Goal: Task Accomplishment & Management: Manage account settings

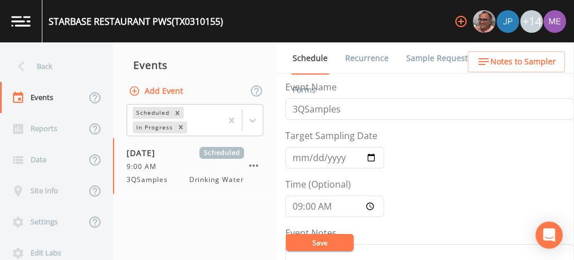
scroll to position [284, 0]
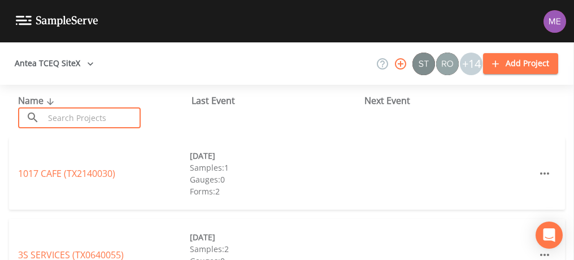
click at [83, 122] on input "text" at bounding box center [92, 117] width 97 height 21
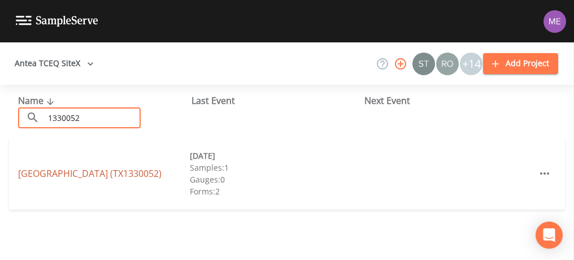
type input "1330052"
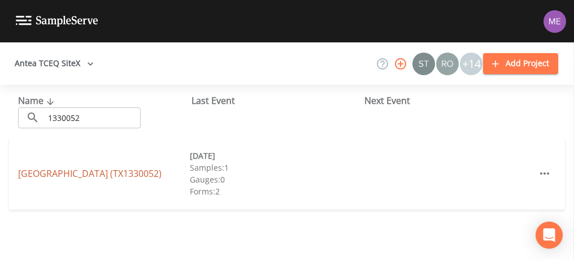
click at [88, 172] on link "CAMP RIO VISTA (TX1330052)" at bounding box center [90, 173] width 144 height 12
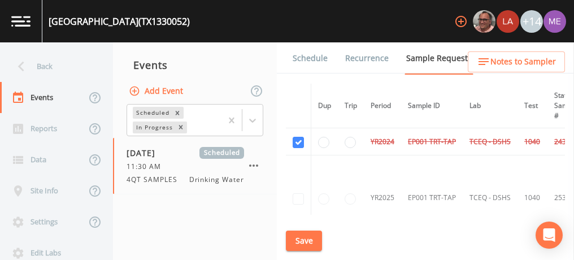
scroll to position [61, 0]
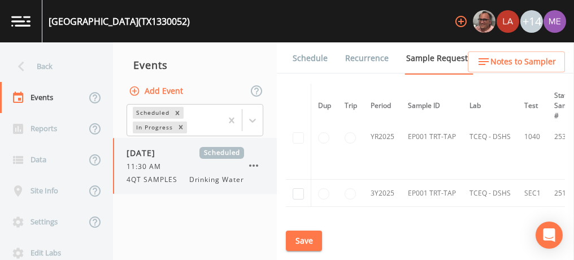
click at [256, 162] on icon "button" at bounding box center [254, 166] width 14 height 14
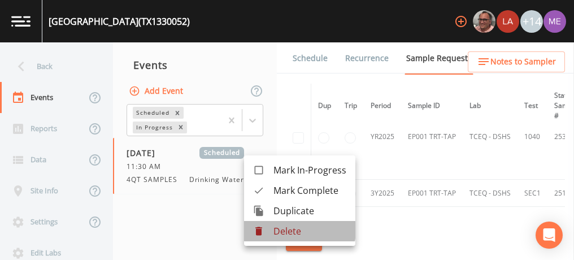
click at [293, 230] on p "Delete" at bounding box center [310, 231] width 73 height 14
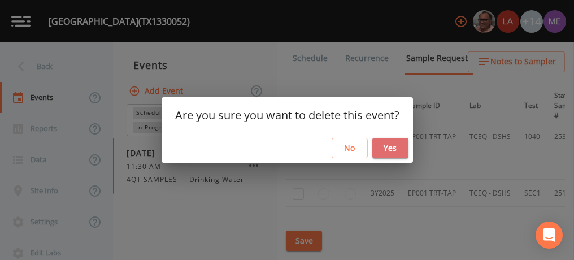
click at [382, 145] on button "Yes" at bounding box center [391, 148] width 36 height 21
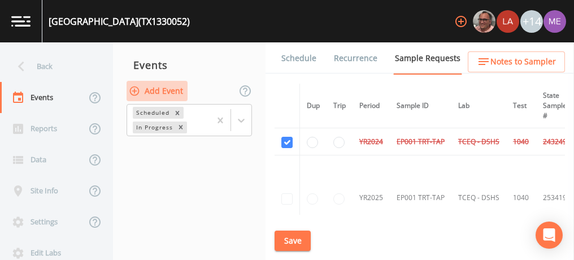
click at [163, 89] on button "Add Event" at bounding box center [157, 91] width 61 height 21
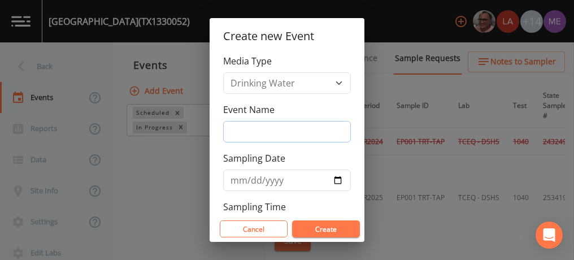
click at [274, 133] on input "Event Name" at bounding box center [287, 131] width 128 height 21
type input "3QSamples"
click at [245, 176] on input "2025-08-11" at bounding box center [287, 180] width 128 height 21
type input "[DATE]"
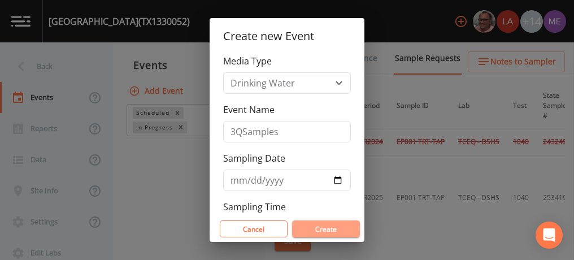
click at [308, 226] on button "Create" at bounding box center [326, 228] width 68 height 17
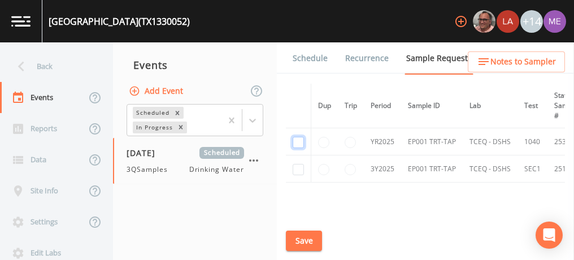
click at [298, 141] on input "checkbox" at bounding box center [298, 142] width 11 height 11
checkbox input "true"
click at [298, 168] on input "checkbox" at bounding box center [298, 169] width 11 height 11
checkbox input "true"
click at [302, 241] on button "Save" at bounding box center [304, 241] width 36 height 21
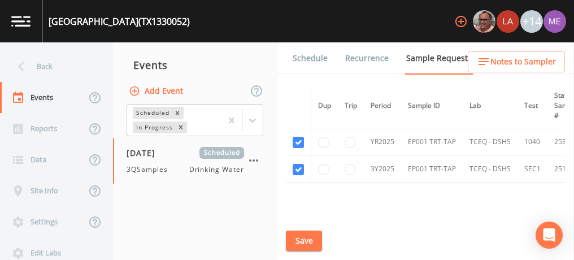
click at [315, 57] on link "Schedule" at bounding box center [310, 58] width 38 height 32
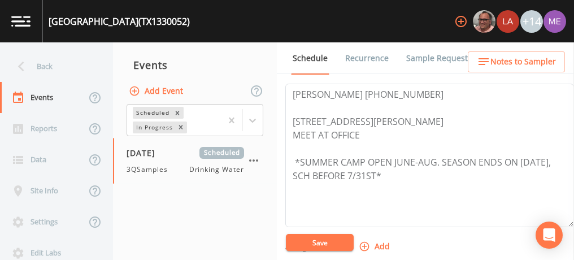
scroll to position [333, 0]
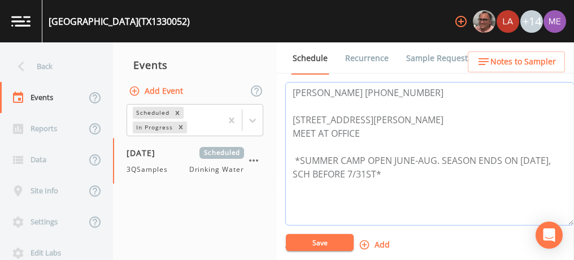
drag, startPoint x: 292, startPoint y: 114, endPoint x: 366, endPoint y: 132, distance: 76.2
click at [366, 132] on textarea "John Hawkins 830-367-5353 175 RIO VISTA RD Ingram TX 78025 MEET AT OFFICE *SUMM…" at bounding box center [429, 154] width 289 height 144
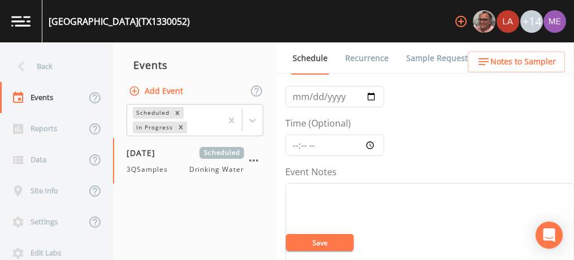
scroll to position [61, 0]
click at [296, 141] on input "Time (Optional)" at bounding box center [334, 145] width 99 height 21
type input "08:00"
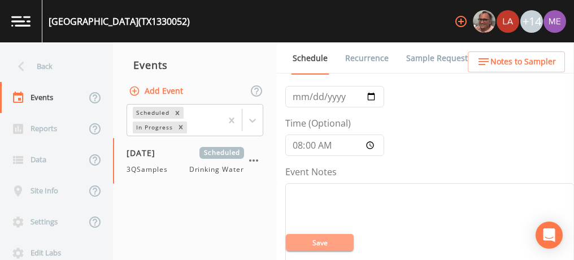
click at [324, 241] on button "Save" at bounding box center [320, 242] width 68 height 17
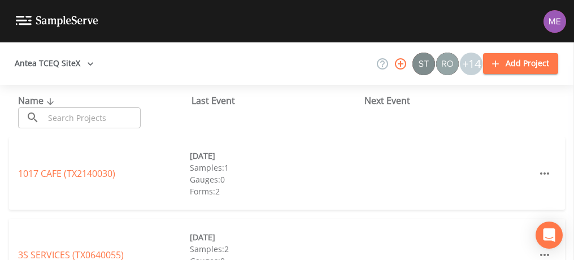
click at [124, 125] on input "text" at bounding box center [92, 117] width 97 height 21
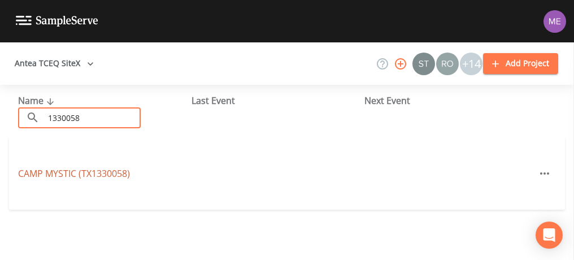
type input "1330058"
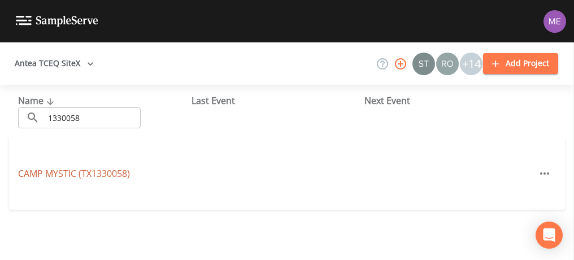
click at [111, 177] on link "CAMP MYSTIC (TX1330058)" at bounding box center [74, 173] width 112 height 12
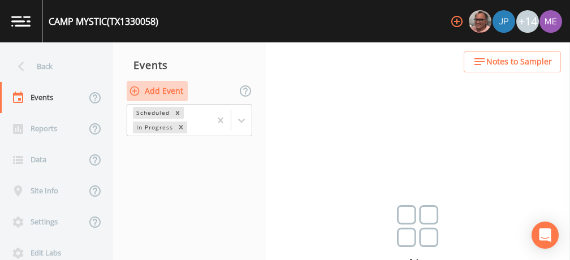
click at [174, 86] on button "Add Event" at bounding box center [157, 91] width 61 height 21
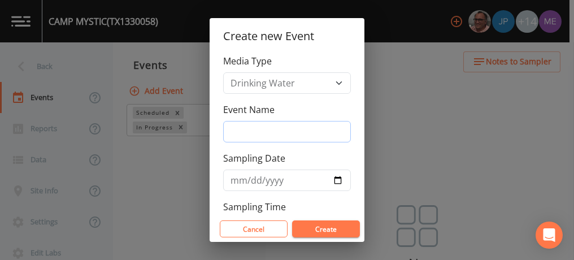
click at [252, 130] on input "Event Name" at bounding box center [287, 131] width 128 height 21
type input "3QSamples"
type input "2025-08-12"
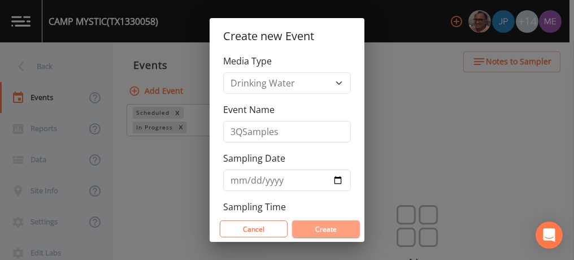
click at [319, 227] on button "Create" at bounding box center [326, 228] width 68 height 17
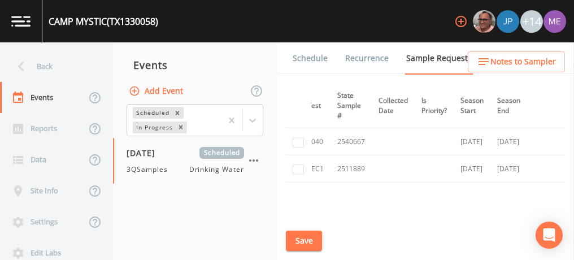
scroll to position [65, 0]
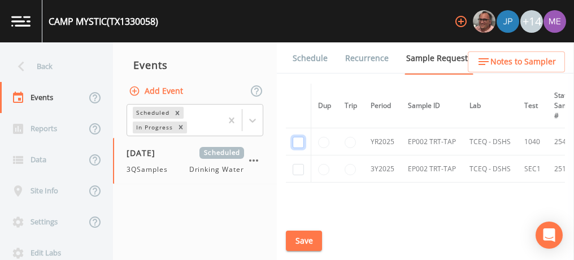
click at [302, 102] on input "checkbox" at bounding box center [298, 96] width 11 height 11
checkbox input "true"
click at [297, 168] on input "checkbox" at bounding box center [298, 169] width 11 height 11
checkbox input "true"
click at [302, 236] on button "Save" at bounding box center [304, 241] width 36 height 21
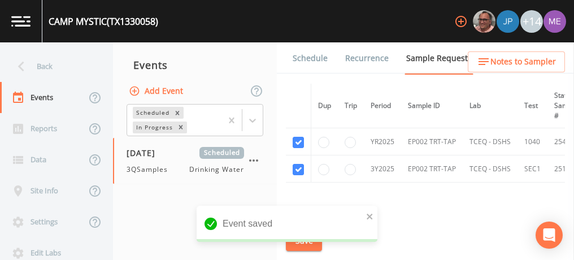
click at [306, 55] on link "Schedule" at bounding box center [310, 58] width 38 height 32
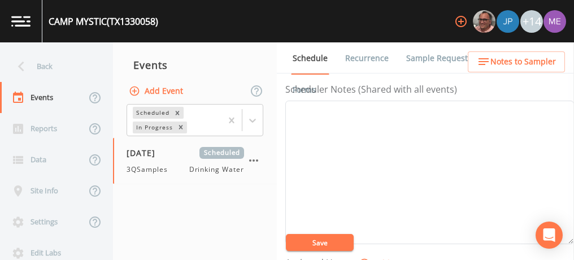
scroll to position [326, 0]
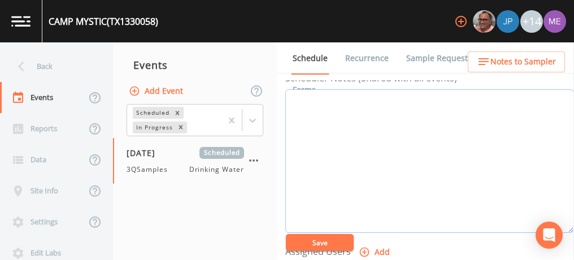
click at [354, 99] on textarea "Event Notes" at bounding box center [429, 161] width 289 height 144
paste textarea "BUS - Business 830-238-4660 MOB - Mobile 210-862-7231"
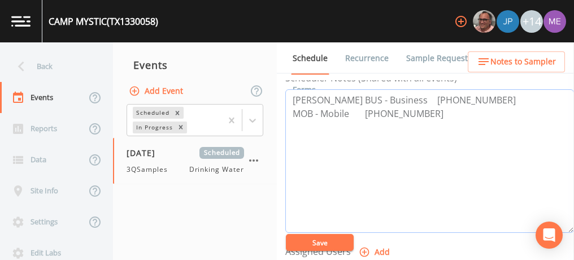
type textarea "Britt Eastland BUS - Business 830-238-4660 MOB - Mobile 210-862-7231"
click at [322, 241] on button "Save" at bounding box center [320, 242] width 68 height 17
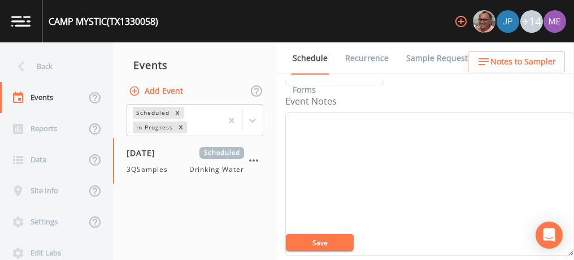
scroll to position [131, 0]
click at [340, 123] on textarea "Event Notes" at bounding box center [429, 185] width 289 height 144
type textarea "8:30-9"
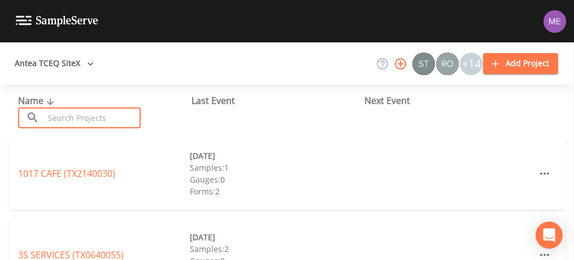
click at [109, 110] on input "text" at bounding box center [92, 117] width 97 height 21
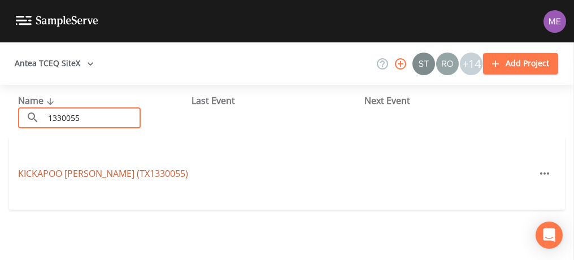
type input "1330055"
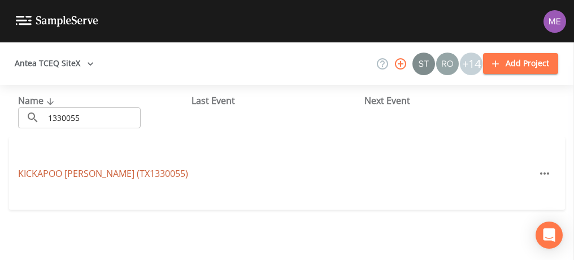
click at [89, 171] on link "KICKAPOO KAMP (TX1330055)" at bounding box center [103, 173] width 170 height 12
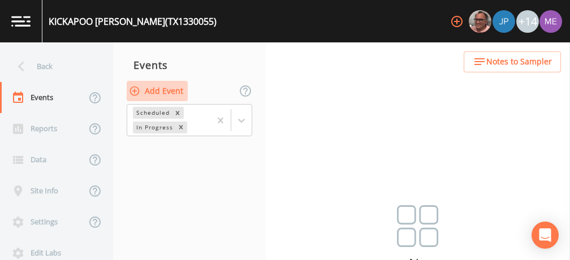
click at [175, 93] on button "Add Event" at bounding box center [157, 91] width 61 height 21
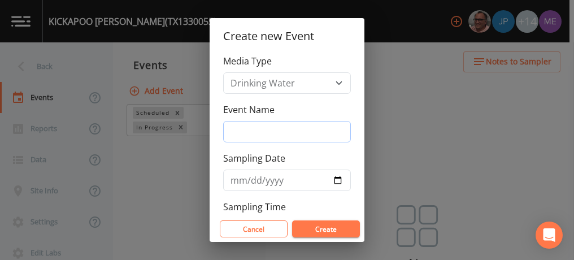
click at [245, 131] on input "Event Name" at bounding box center [287, 131] width 128 height 21
type input "3QSamples"
type input "[DATE]"
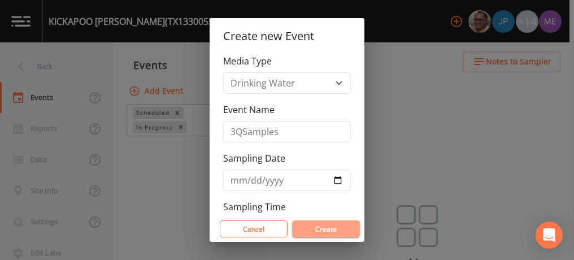
click at [320, 227] on button "Create" at bounding box center [326, 228] width 68 height 17
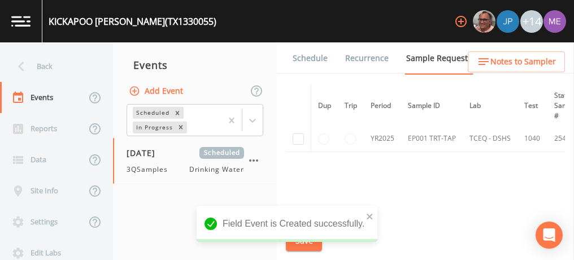
scroll to position [125, 0]
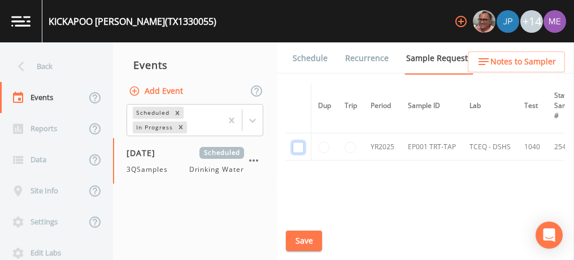
click at [301, 42] on input "checkbox" at bounding box center [298, 36] width 11 height 11
checkbox input "true"
click at [301, 235] on button "Save" at bounding box center [304, 241] width 36 height 21
click at [305, 55] on link "Schedule" at bounding box center [310, 58] width 38 height 32
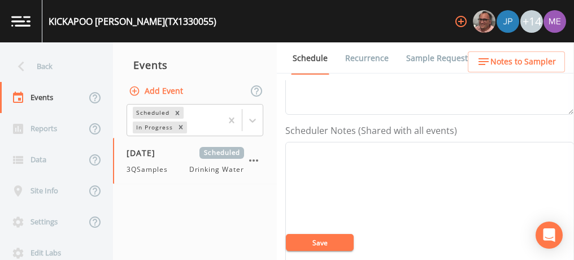
scroll to position [239, 0]
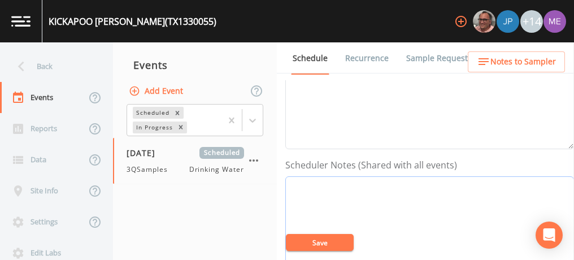
click at [332, 180] on textarea "Event Notes" at bounding box center [429, 248] width 289 height 144
paste textarea "BUS - Business 830-254-5740 MOB - Mobile 210-867-0589"
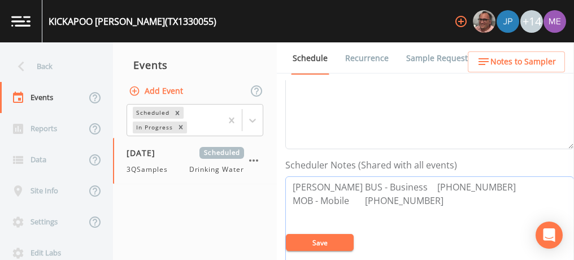
type textarea "Laura Hodges BUS - Business 830-254-5740 MOB - Mobile 210-867-0589"
click at [326, 240] on button "Save" at bounding box center [320, 242] width 68 height 17
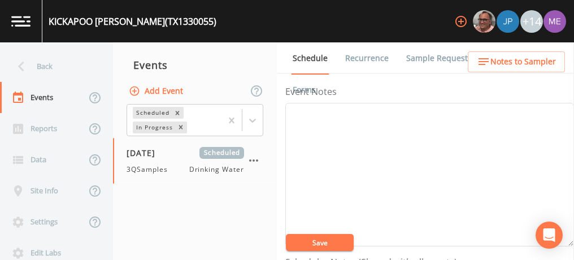
scroll to position [140, 0]
click at [360, 107] on textarea "Event Notes" at bounding box center [429, 176] width 289 height 144
type textarea "9-930"
click at [326, 245] on button "Save" at bounding box center [320, 242] width 68 height 17
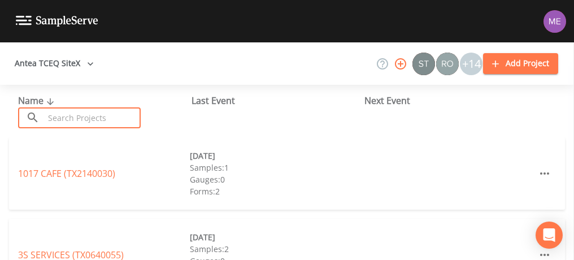
click at [118, 116] on input "text" at bounding box center [92, 117] width 97 height 21
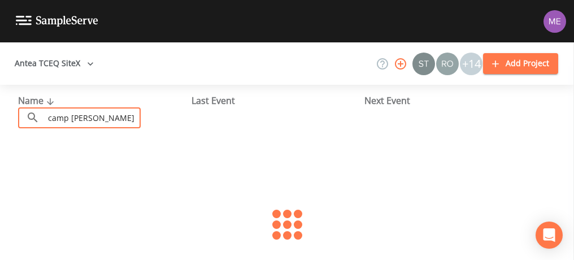
type input "camp [PERSON_NAME] for boys"
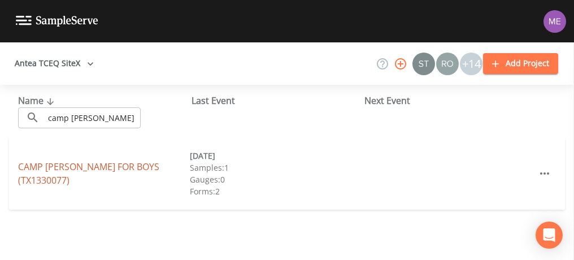
click at [122, 169] on link "CAMP [PERSON_NAME] FOR BOYS (TX1330077)" at bounding box center [88, 174] width 141 height 26
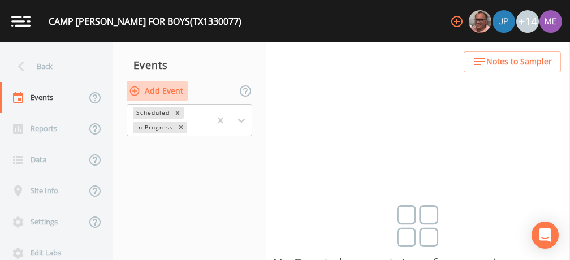
click at [157, 90] on button "Add Event" at bounding box center [157, 91] width 61 height 21
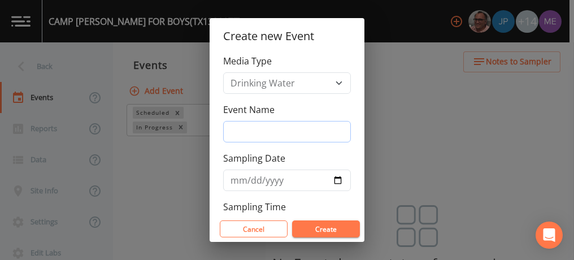
click at [240, 130] on input "Event Name" at bounding box center [287, 131] width 128 height 21
type input "3QSamples"
type input "[DATE]"
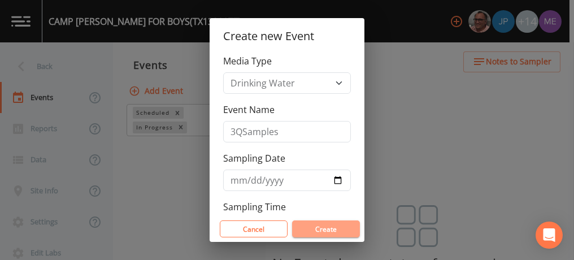
click at [321, 227] on button "Create" at bounding box center [326, 228] width 68 height 17
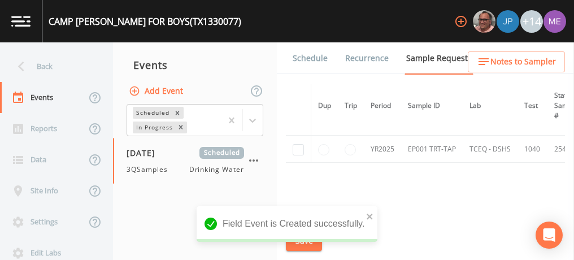
scroll to position [120, 0]
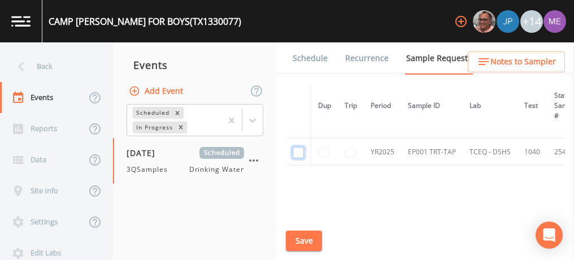
click at [299, 47] on input "checkbox" at bounding box center [298, 41] width 11 height 11
checkbox input "true"
click at [310, 241] on button "Save" at bounding box center [304, 241] width 36 height 21
click at [305, 59] on link "Schedule" at bounding box center [310, 58] width 38 height 32
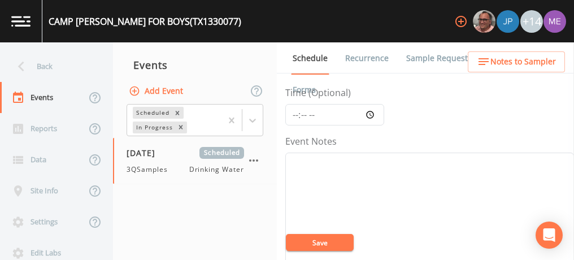
scroll to position [92, 0]
click at [327, 242] on button "Save" at bounding box center [320, 242] width 68 height 17
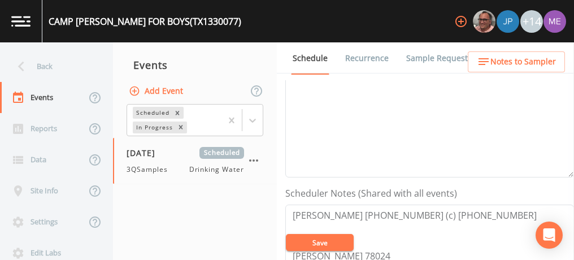
scroll to position [210, 0]
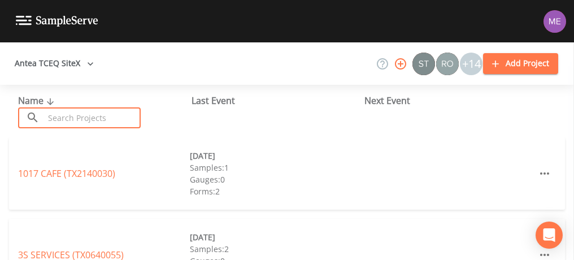
click at [66, 117] on input "text" at bounding box center [92, 117] width 97 height 21
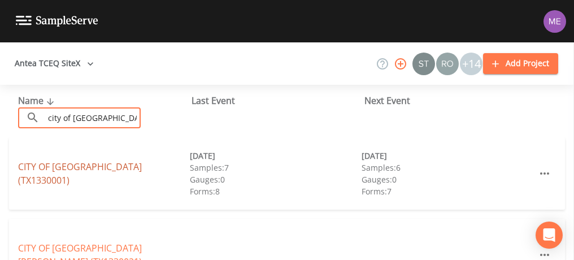
type input "city of [GEOGRAPHIC_DATA]"
click at [86, 172] on link "CITY OF [GEOGRAPHIC_DATA] (TX1330001)" at bounding box center [80, 174] width 124 height 26
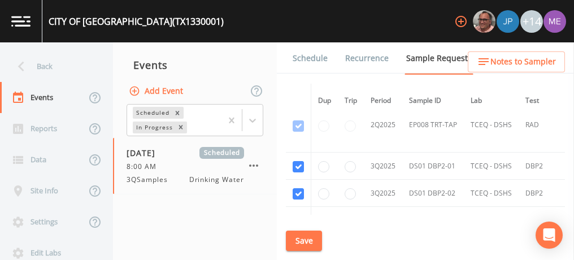
scroll to position [7464, 0]
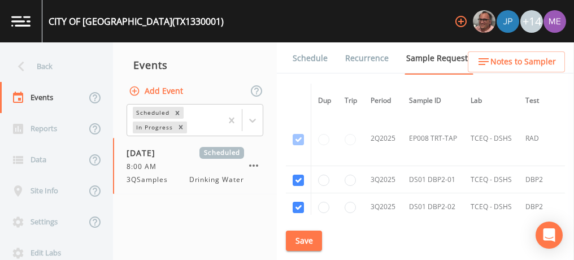
click at [322, 55] on link "Schedule" at bounding box center [310, 58] width 38 height 32
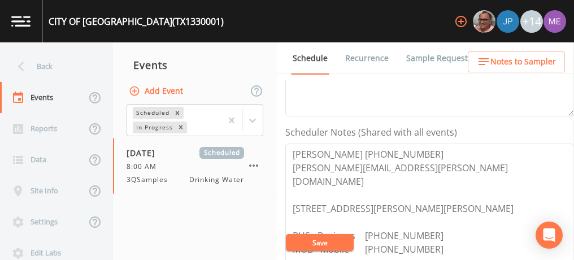
scroll to position [263, 0]
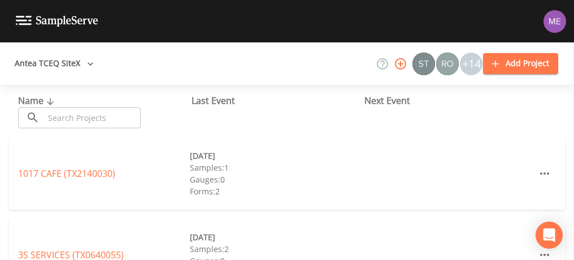
click at [48, 119] on input "text" at bounding box center [92, 117] width 97 height 21
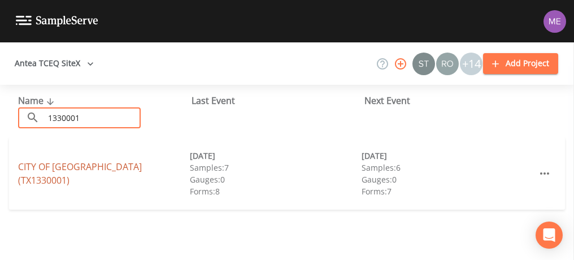
type input "1330001"
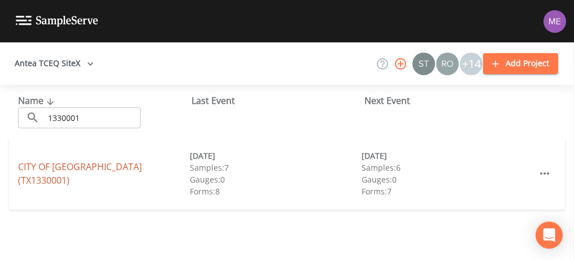
click at [46, 173] on link "CITY OF KERRVILLE (TX1330001)" at bounding box center [80, 174] width 124 height 26
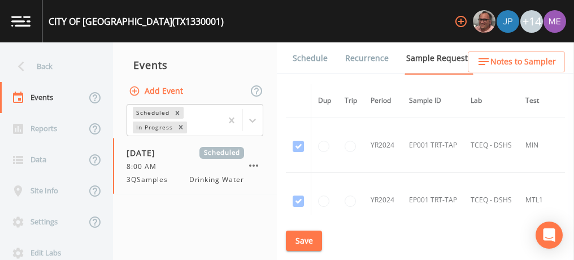
click at [307, 55] on link "Schedule" at bounding box center [310, 58] width 38 height 32
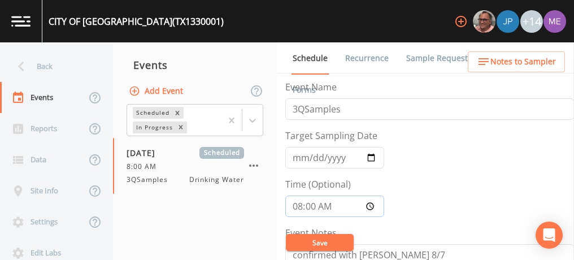
click at [301, 202] on input "08:00:00" at bounding box center [334, 206] width 99 height 21
type input "07:00"
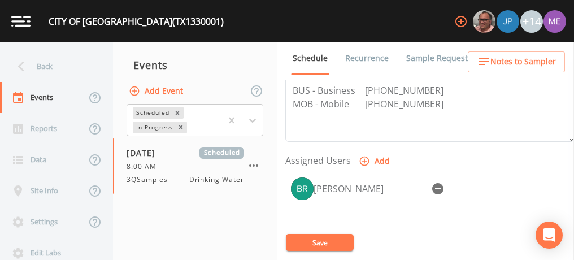
scroll to position [416, 0]
click at [339, 240] on button "Save" at bounding box center [320, 242] width 68 height 17
click at [426, 60] on link "Sample Requests" at bounding box center [439, 58] width 69 height 32
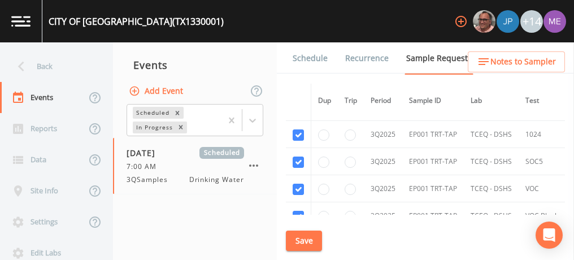
scroll to position [7684, 0]
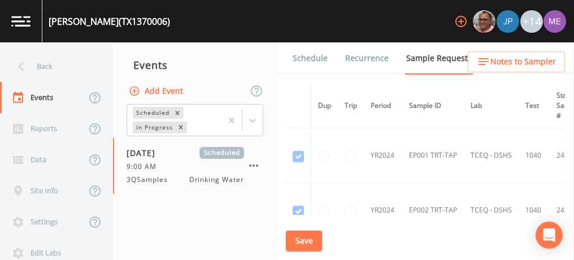
scroll to position [720, 152]
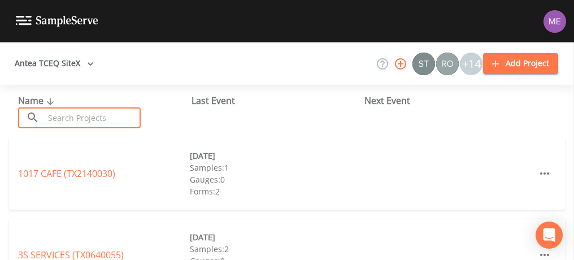
click at [76, 113] on input "text" at bounding box center [92, 117] width 97 height 21
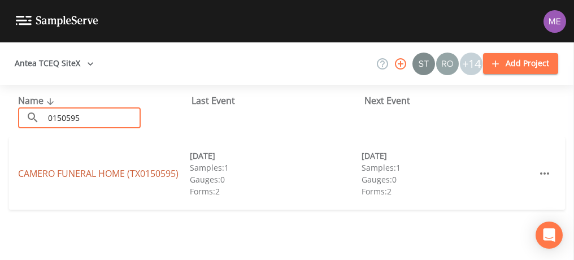
type input "0150595"
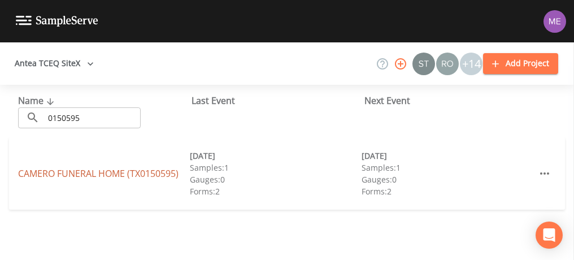
click at [42, 172] on link "CAMERO FUNERAL HOME (TX0150595)" at bounding box center [98, 173] width 161 height 12
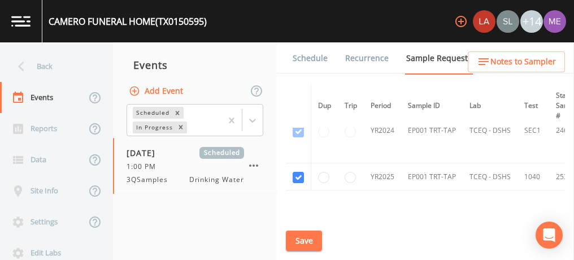
scroll to position [224, 0]
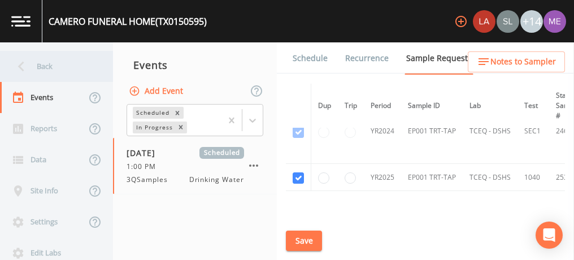
click at [37, 66] on div "Back" at bounding box center [51, 66] width 102 height 31
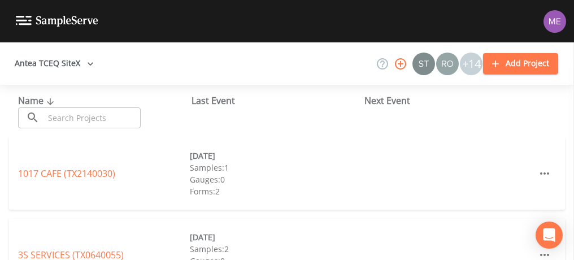
click at [62, 118] on input "text" at bounding box center [92, 117] width 97 height 21
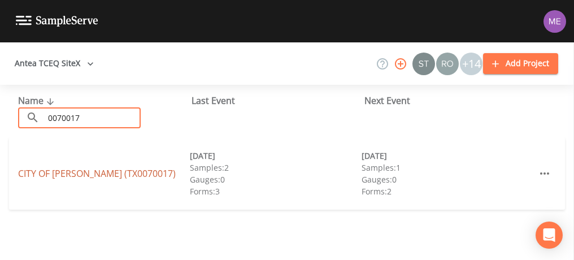
type input "0070017"
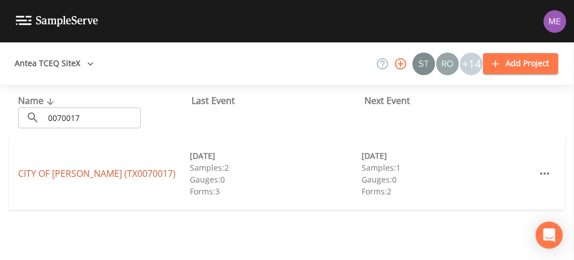
click at [35, 171] on link "CITY OF CHRISTINE (TX0070017)" at bounding box center [97, 173] width 158 height 12
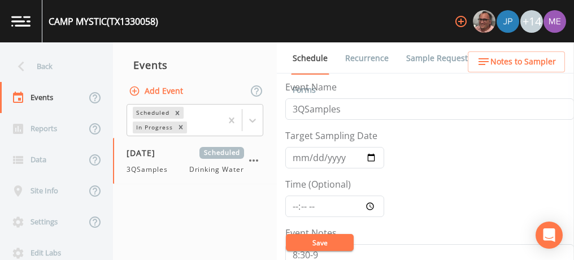
scroll to position [131, 0]
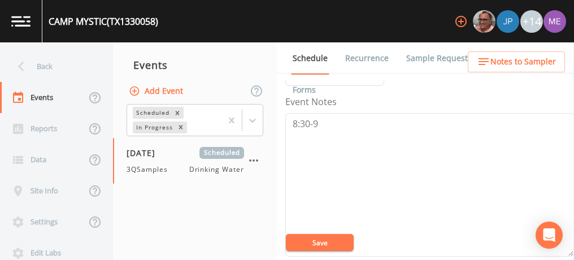
click at [445, 56] on link "Sample Requests" at bounding box center [439, 58] width 69 height 32
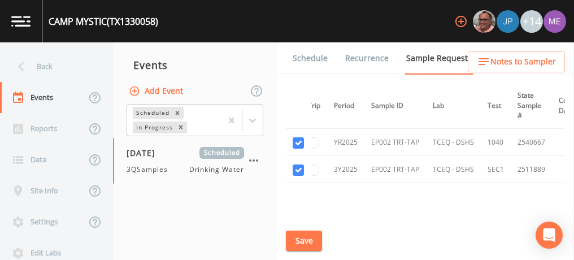
scroll to position [64, 35]
click at [312, 57] on link "Schedule" at bounding box center [310, 58] width 38 height 32
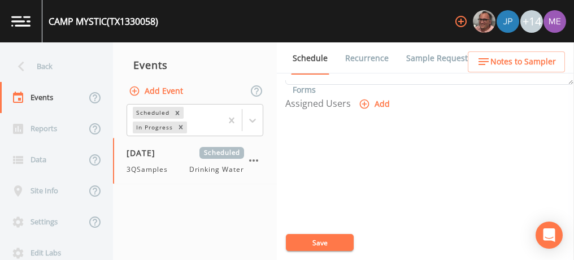
scroll to position [460, 0]
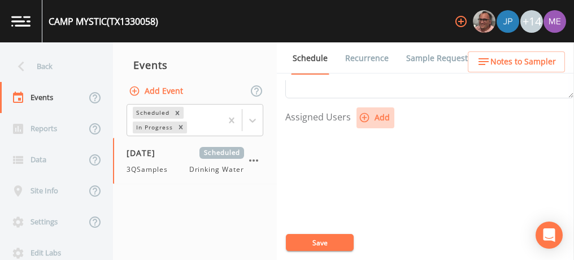
click at [366, 115] on icon "button" at bounding box center [364, 117] width 11 height 11
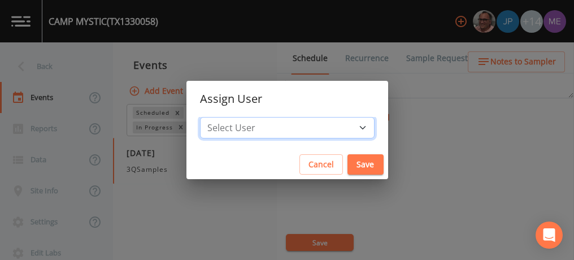
click at [347, 127] on select "Select User [PERSON_NAME] [PERSON_NAME] [PERSON_NAME] [PERSON_NAME] [PERSON_NAM…" at bounding box center [287, 127] width 175 height 21
select select "82fcd260-406f-4720-af66-0de7f1917f1c"
click at [217, 117] on select "Select User [PERSON_NAME] [PERSON_NAME] [PERSON_NAME] [PERSON_NAME] [PERSON_NAM…" at bounding box center [287, 127] width 175 height 21
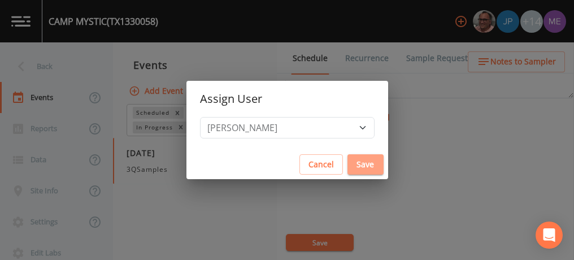
click at [348, 162] on button "Save" at bounding box center [366, 164] width 36 height 21
select select
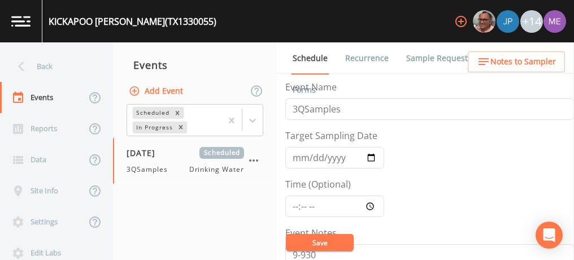
click at [422, 59] on link "Sample Requests" at bounding box center [439, 58] width 69 height 32
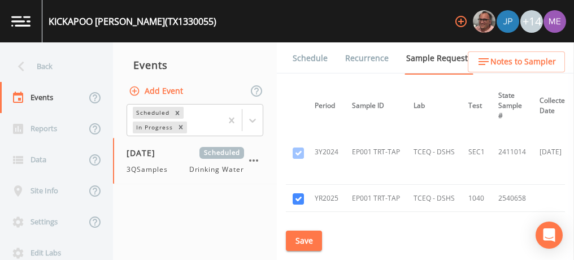
scroll to position [162, 56]
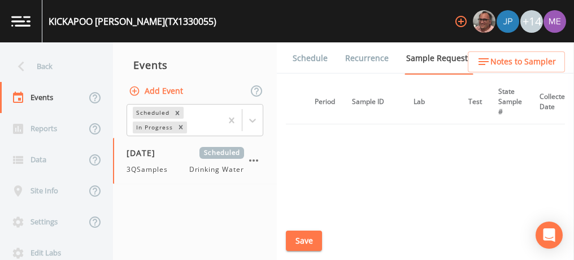
click at [322, 55] on link "Schedule" at bounding box center [310, 58] width 38 height 32
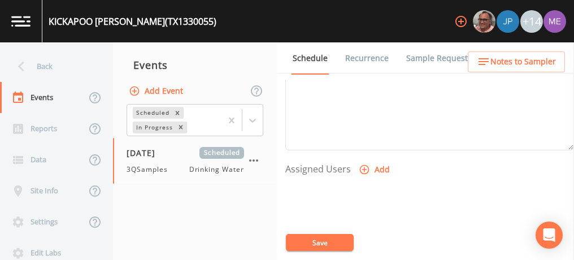
scroll to position [412, 0]
click at [362, 162] on icon "button" at bounding box center [364, 165] width 11 height 11
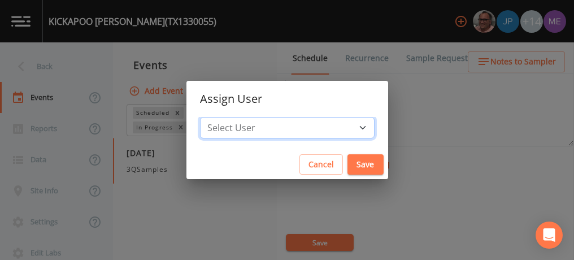
click at [347, 132] on select "Select User [PERSON_NAME] [PERSON_NAME] [PERSON_NAME] [PERSON_NAME] [PERSON_NAM…" at bounding box center [287, 127] width 175 height 21
select select "82fcd260-406f-4720-af66-0de7f1917f1c"
click at [217, 117] on select "Select User [PERSON_NAME] [PERSON_NAME] [PERSON_NAME] [PERSON_NAME] [PERSON_NAM…" at bounding box center [287, 127] width 175 height 21
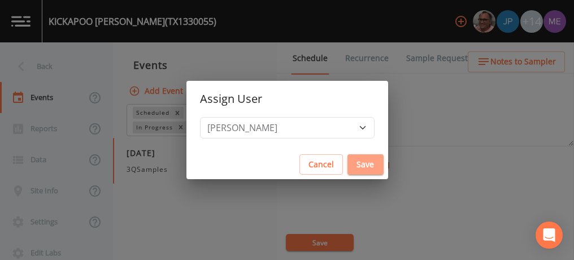
click at [348, 162] on button "Save" at bounding box center [366, 164] width 36 height 21
select select
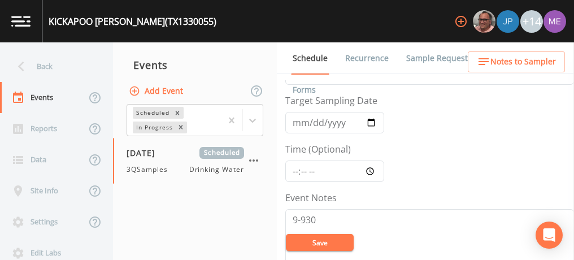
scroll to position [30, 0]
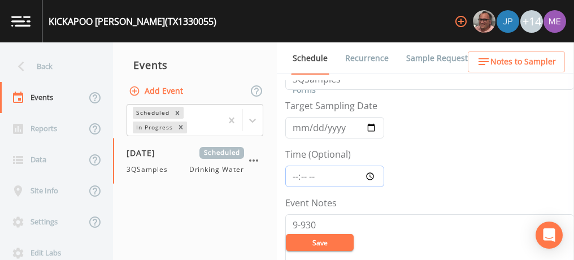
click at [294, 174] on input "Time (Optional)" at bounding box center [334, 176] width 99 height 21
type input "11:00"
click at [324, 247] on button "Save" at bounding box center [320, 242] width 68 height 17
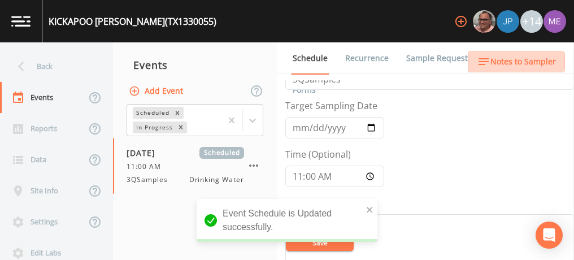
click at [501, 61] on span "Notes to Sampler" at bounding box center [524, 62] width 66 height 14
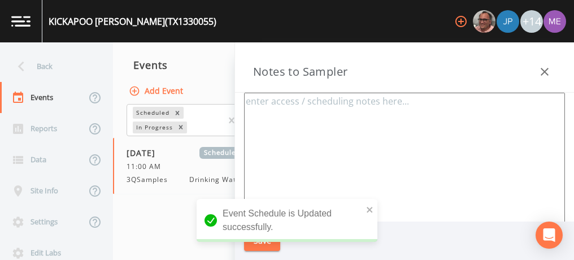
click at [360, 131] on textarea at bounding box center [404, 230] width 321 height 275
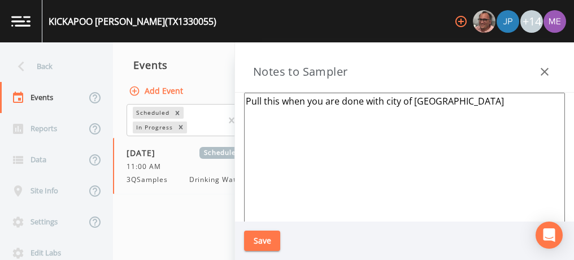
type textarea "Pull this when you are done with city of kerrville"
click at [262, 241] on button "Save" at bounding box center [262, 241] width 36 height 21
